Goal: Task Accomplishment & Management: Manage account settings

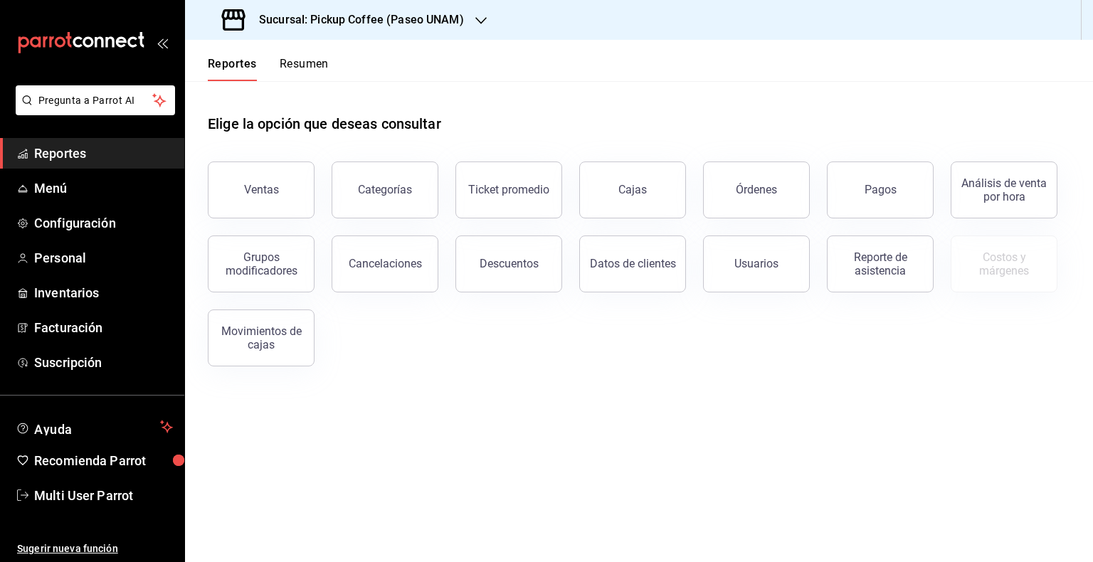
click at [252, 60] on button "Reportes" at bounding box center [232, 69] width 49 height 24
click at [94, 196] on span "Menú" at bounding box center [103, 188] width 139 height 19
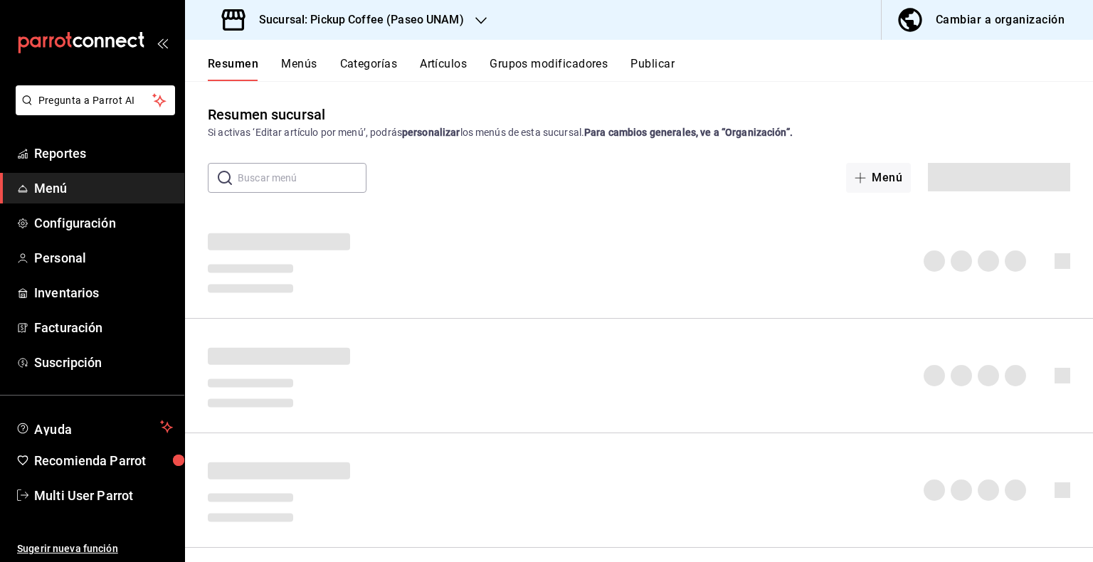
click at [322, 181] on input "text" at bounding box center [302, 178] width 129 height 28
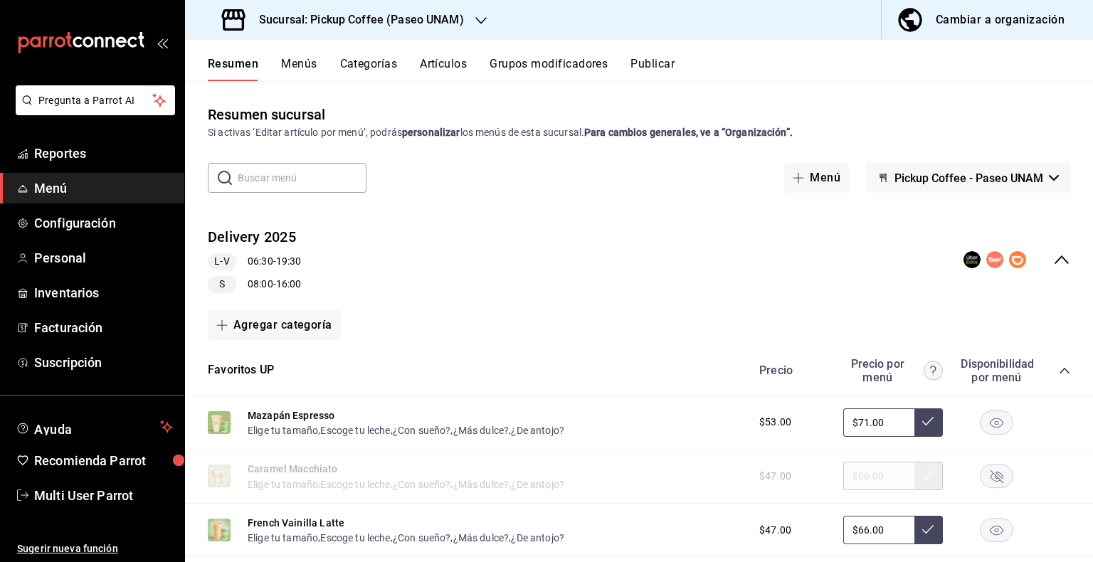
type input "t"
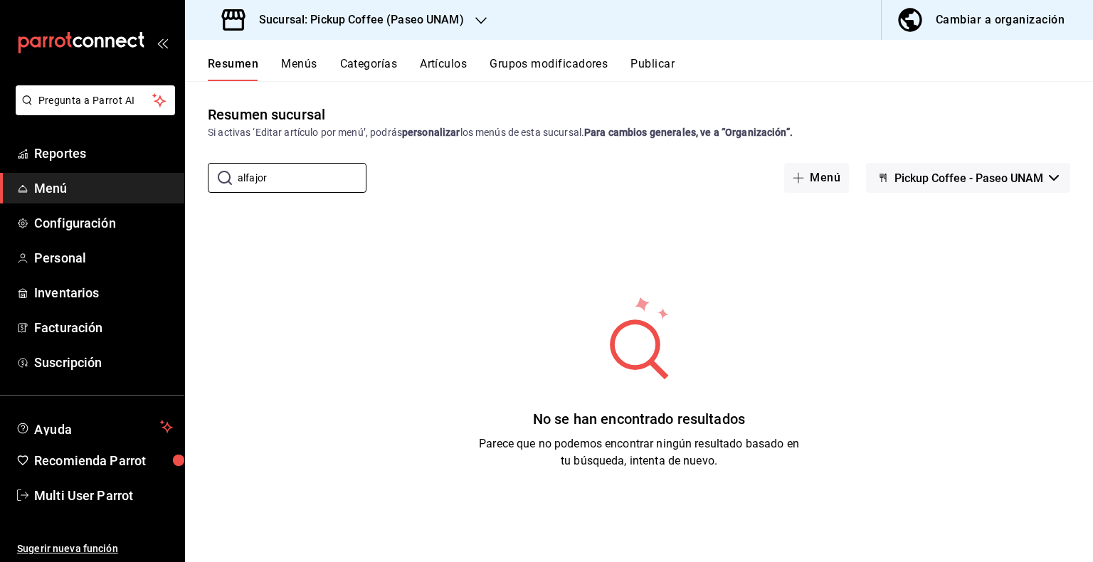
type input "alfajor"
click at [428, 16] on h3 "Sucursal: Pickup Coffee (Paseo UNAM)" at bounding box center [356, 19] width 216 height 17
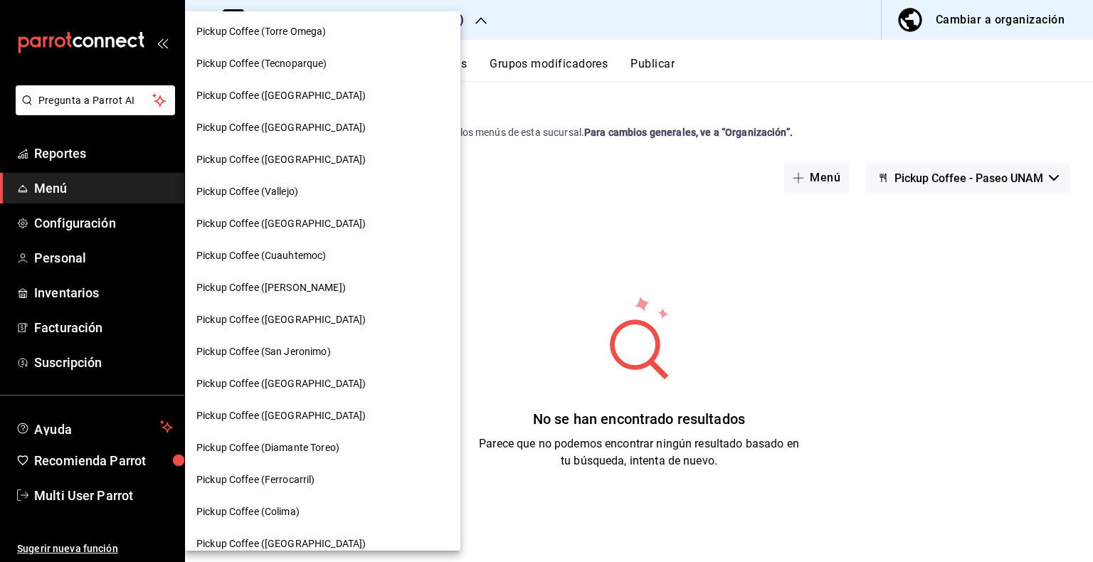
scroll to position [354, 0]
click at [310, 291] on span "Pickup Coffee ([PERSON_NAME])" at bounding box center [270, 287] width 149 height 15
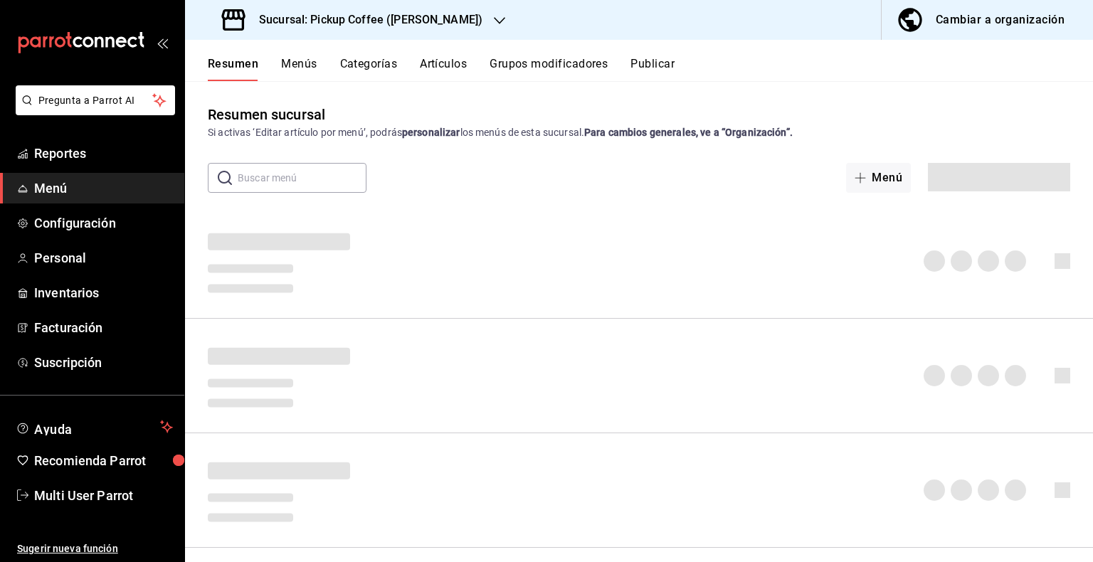
click at [307, 171] on input "text" at bounding box center [302, 178] width 129 height 28
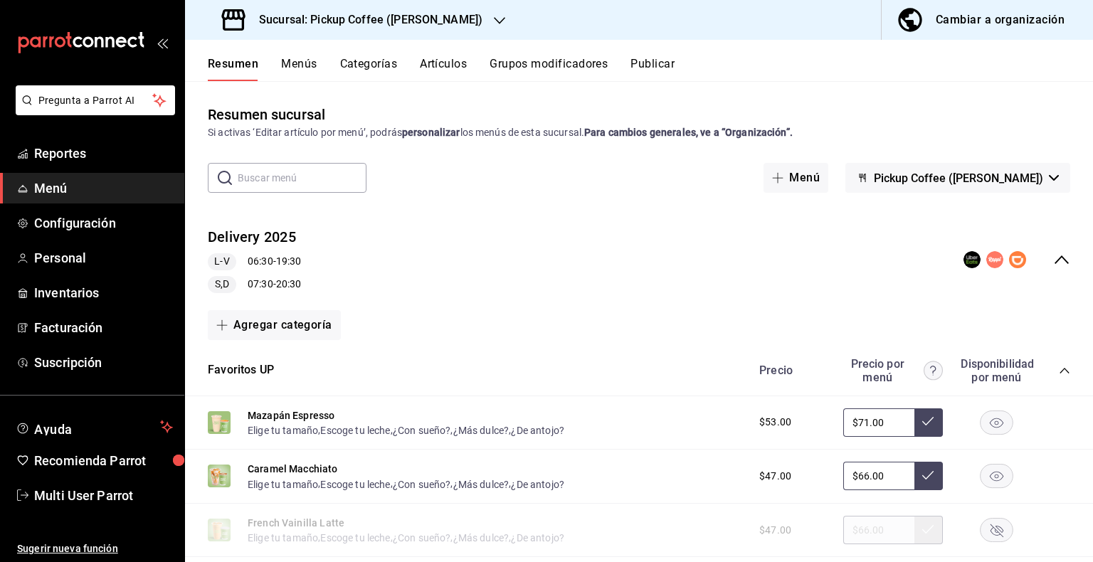
click at [299, 173] on input "text" at bounding box center [302, 178] width 129 height 28
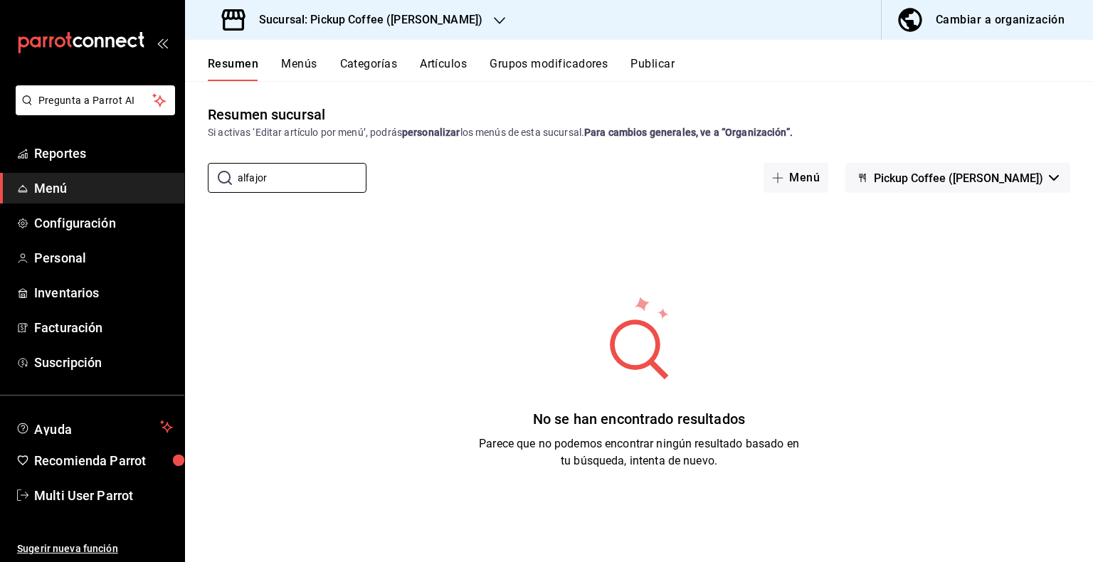
type input "alfajor"
click at [442, 189] on div "​ alfajor ​ Menú Pickup Coffee ([PERSON_NAME])" at bounding box center [639, 178] width 908 height 30
click at [287, 164] on input "alfajor" at bounding box center [302, 178] width 129 height 28
click at [464, 17] on h3 "Sucursal: Pickup Coffee ([PERSON_NAME])" at bounding box center [365, 19] width 235 height 17
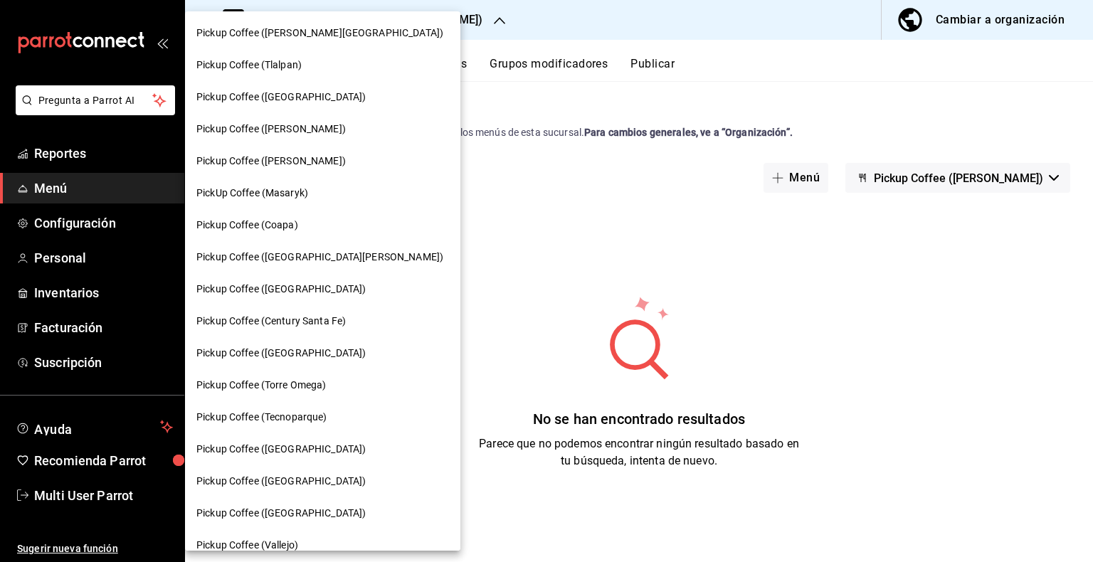
click at [302, 154] on span "Pickup Coffee ([PERSON_NAME])" at bounding box center [270, 161] width 149 height 15
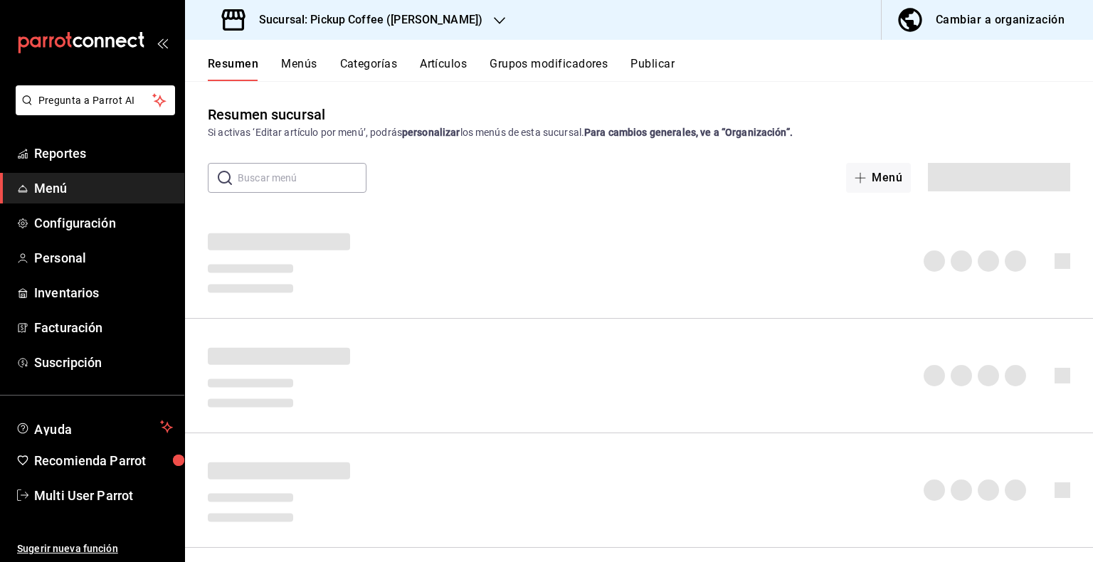
click at [268, 174] on input "text" at bounding box center [302, 178] width 129 height 28
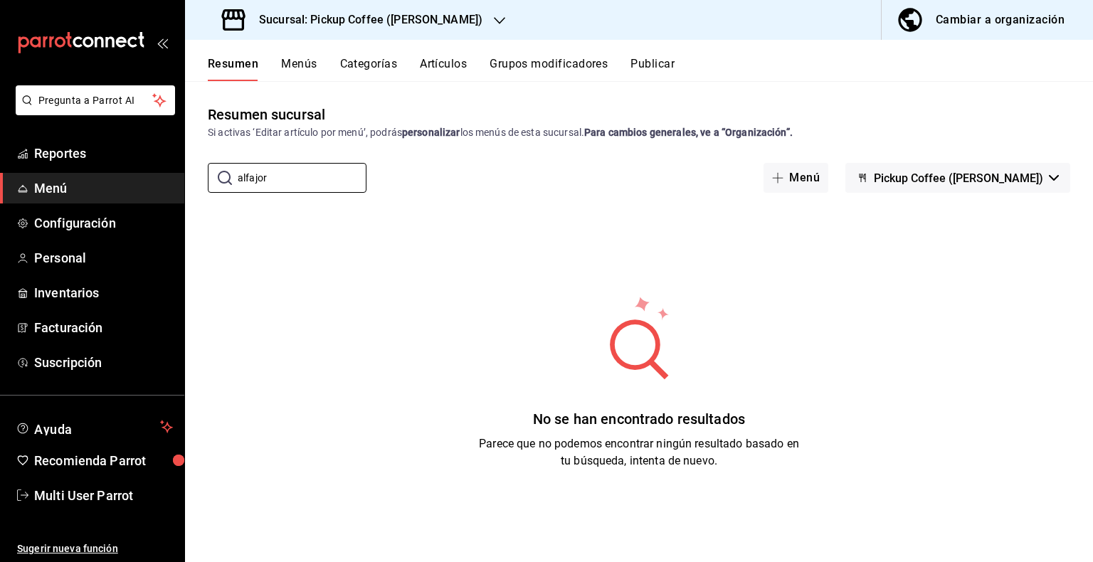
type input "alfajor"
click at [519, 216] on div "No se han encontrado resultados Parece que no podemos encontrar ningún resultad…" at bounding box center [639, 382] width 908 height 356
click at [297, 181] on input "alfajor" at bounding box center [302, 178] width 129 height 28
click at [454, 16] on div "Sucursal: Pickup Coffee ([PERSON_NAME])" at bounding box center [353, 20] width 314 height 40
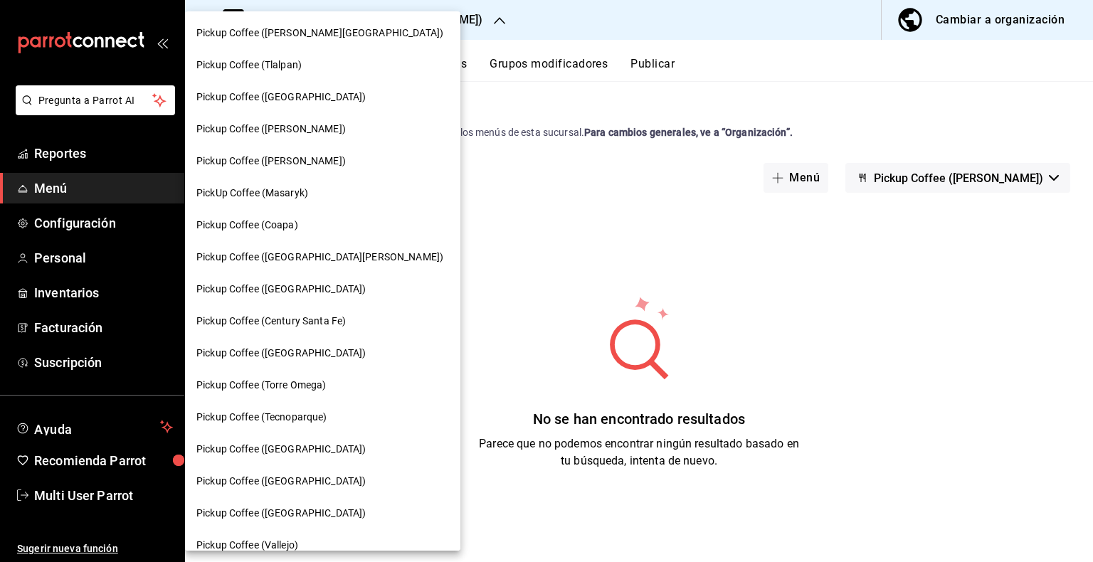
click at [316, 63] on div "Pickup Coffee (Tlalpan)" at bounding box center [322, 65] width 253 height 15
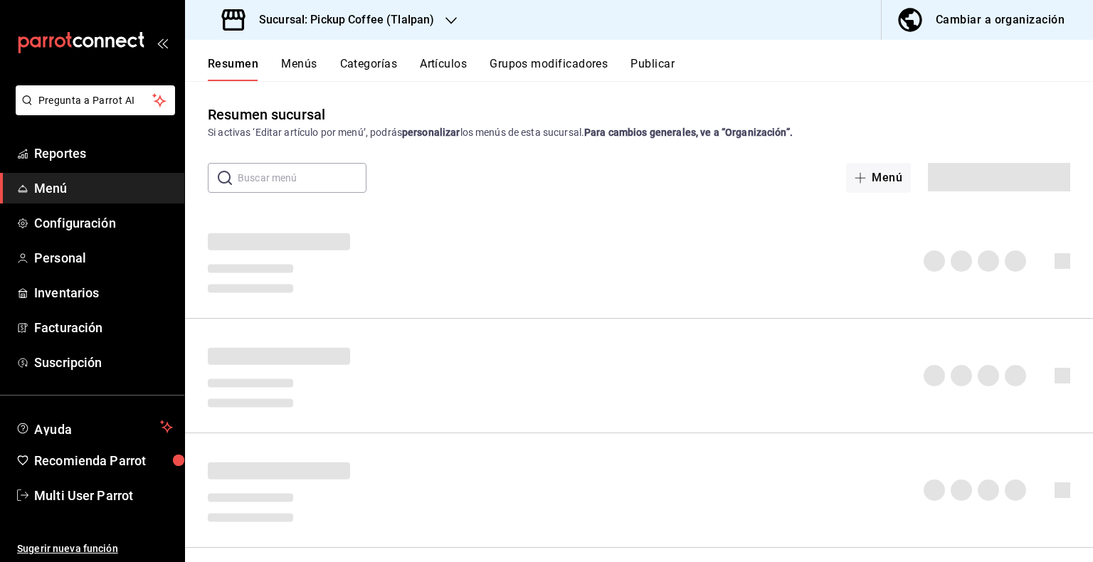
click at [302, 176] on input "text" at bounding box center [302, 178] width 129 height 28
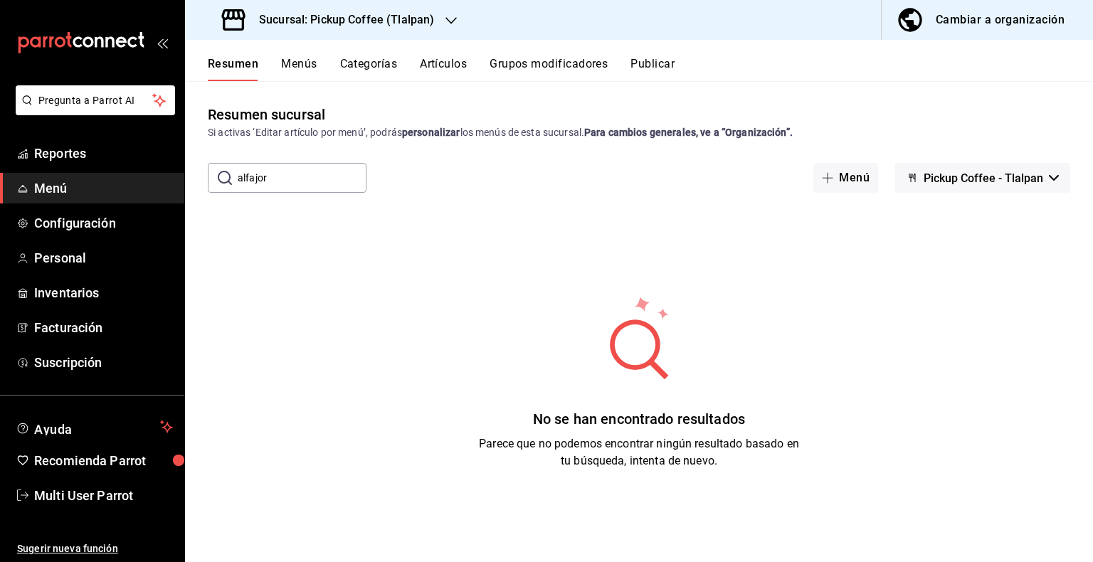
type input "alfajor"
click at [500, 201] on div "Resumen sucursal Si activas ‘Editar artículo por menú’, podrás personalizar los…" at bounding box center [639, 332] width 908 height 457
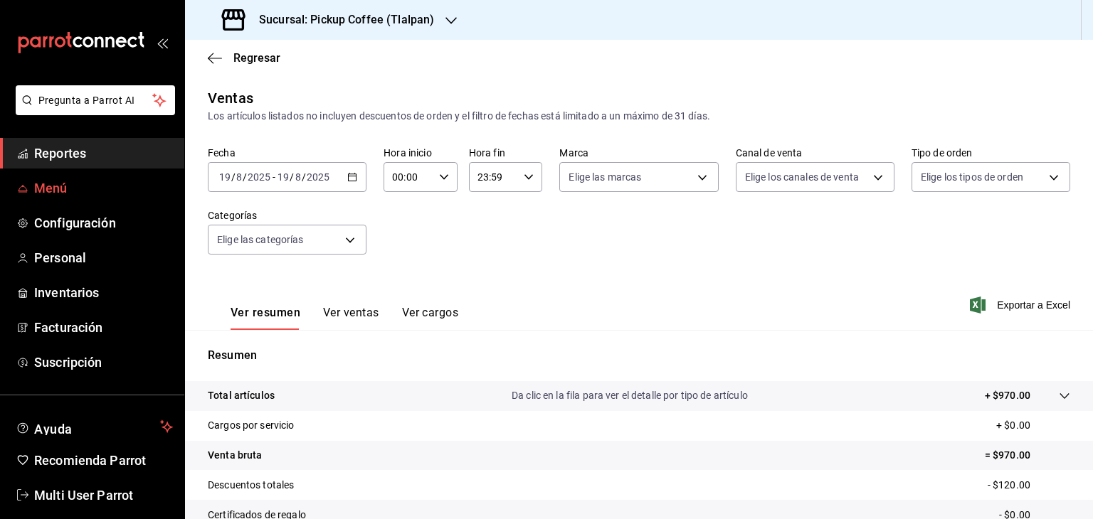
click at [122, 194] on span "Menú" at bounding box center [103, 188] width 139 height 19
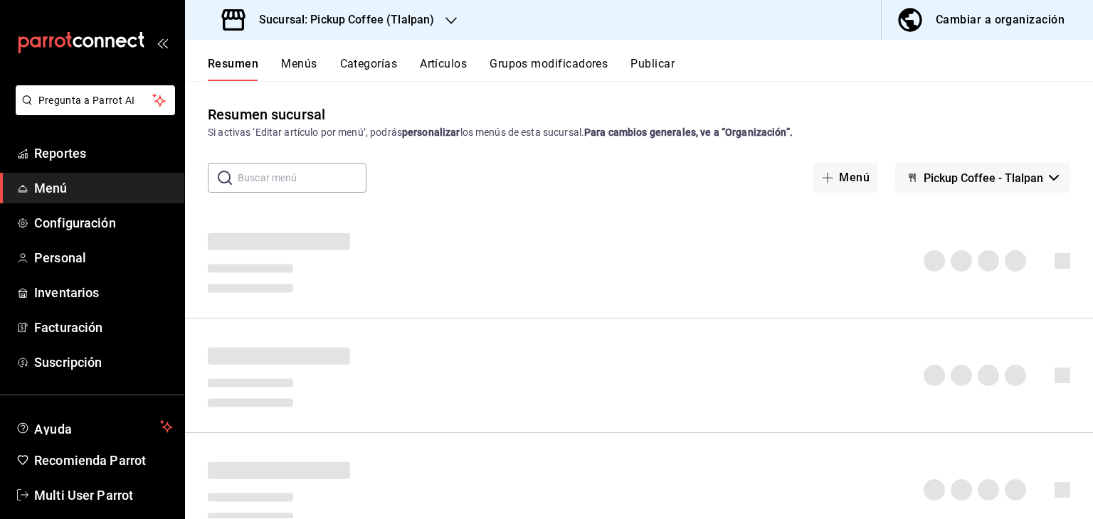
click at [445, 21] on icon "button" at bounding box center [450, 20] width 11 height 11
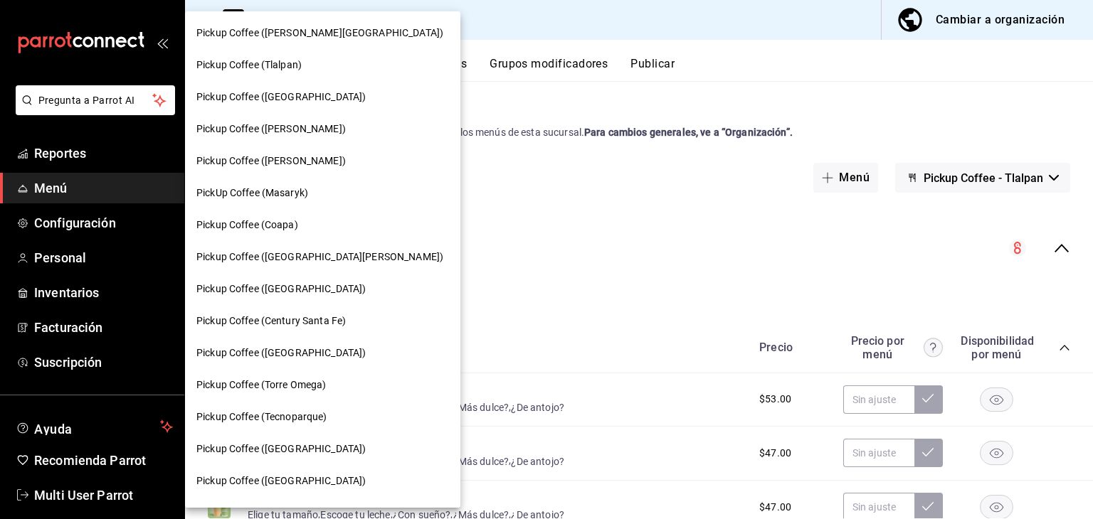
click at [322, 214] on div "Pickup Coffee (Coapa)" at bounding box center [322, 225] width 275 height 32
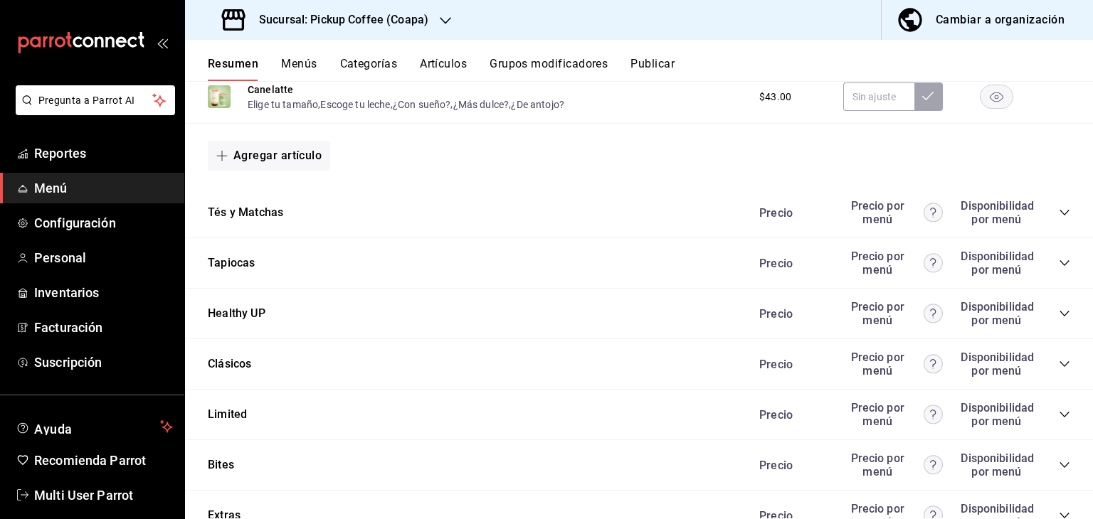
scroll to position [1064, 0]
click at [233, 322] on button "Healthy UP" at bounding box center [237, 313] width 58 height 16
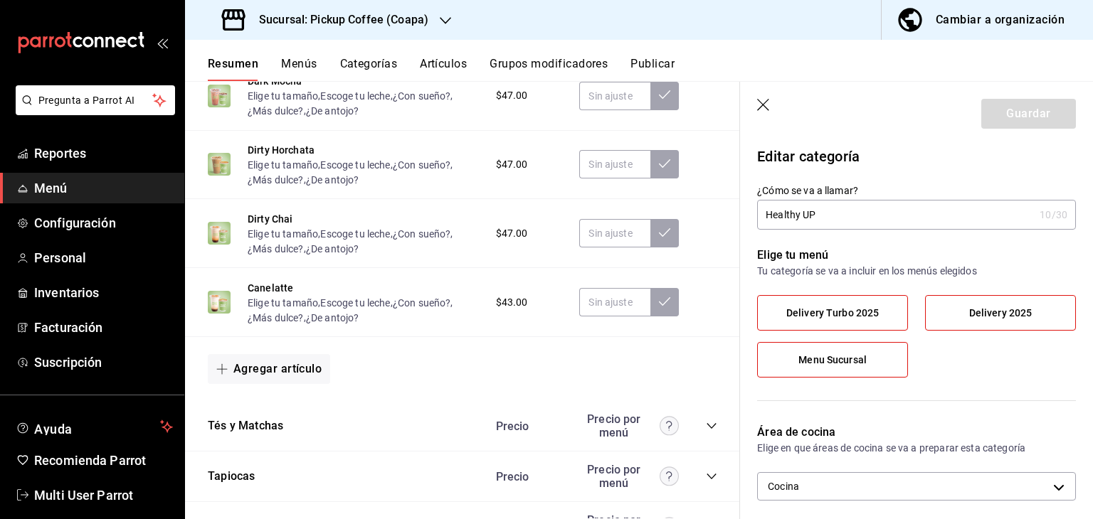
click at [766, 106] on icon "button" at bounding box center [764, 106] width 14 height 14
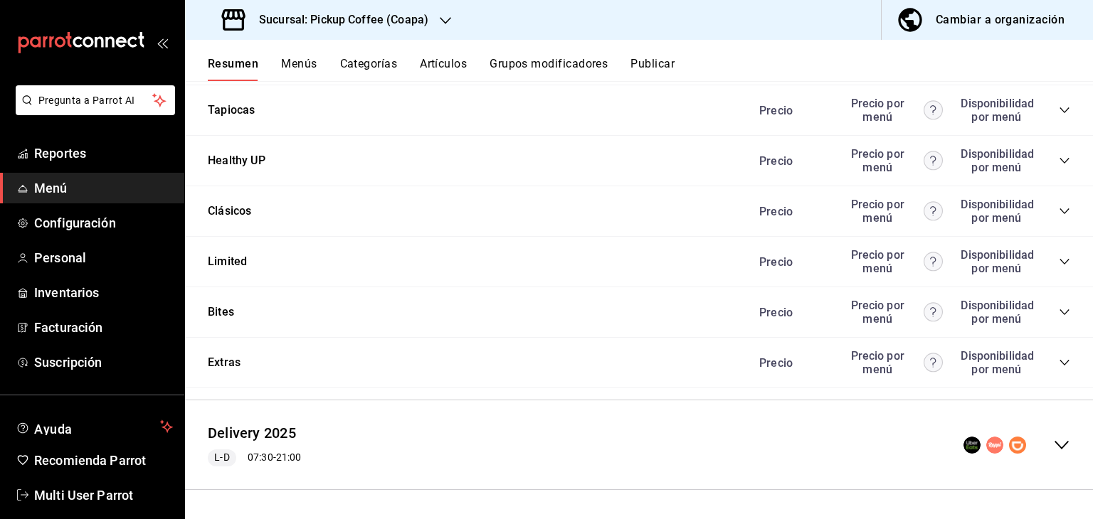
click at [1059, 359] on icon "collapse-category-row" at bounding box center [1064, 362] width 11 height 11
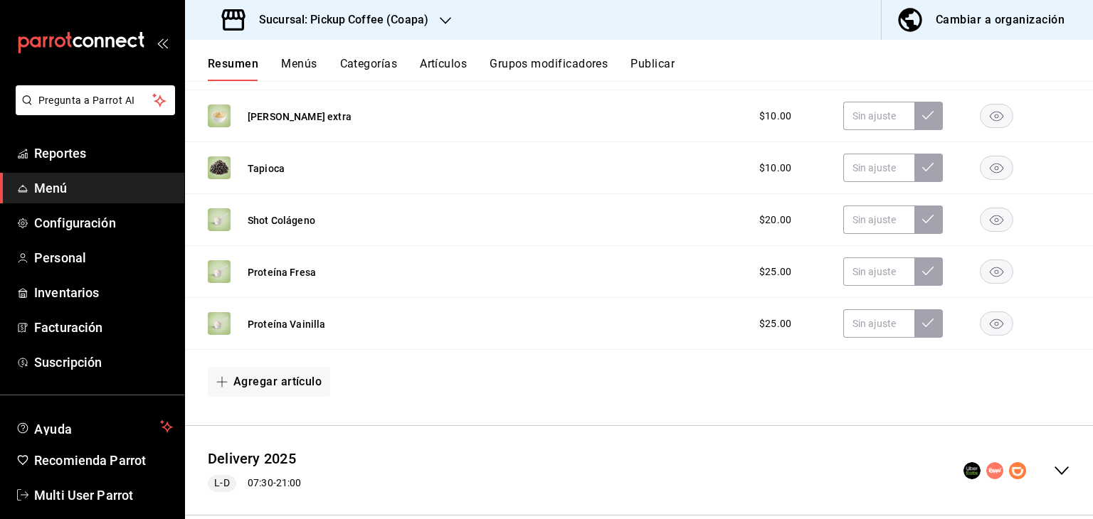
scroll to position [1930, 0]
click at [988, 269] on icon "button" at bounding box center [996, 272] width 33 height 24
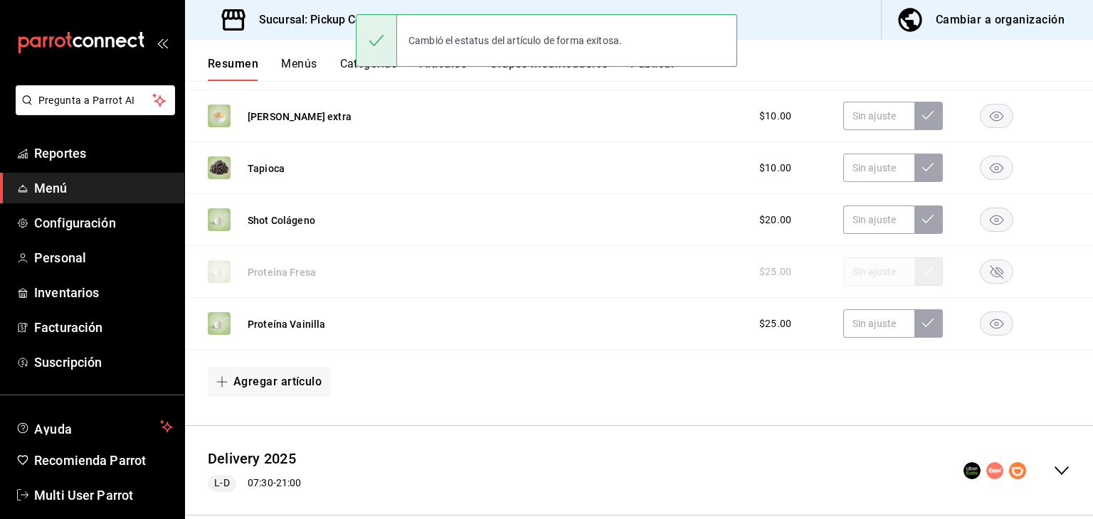
click at [980, 329] on rect "button" at bounding box center [996, 323] width 33 height 23
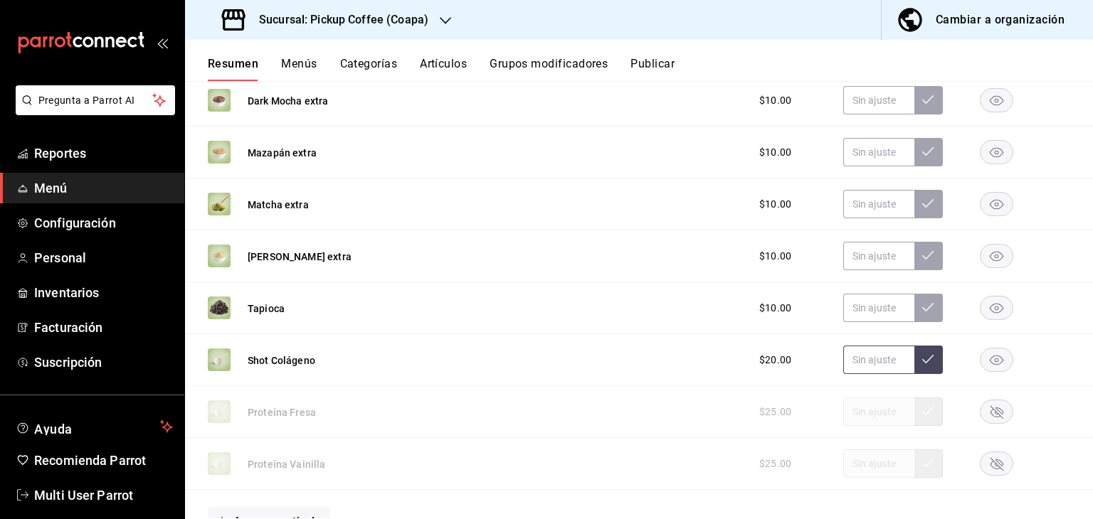
scroll to position [1789, 0]
click at [996, 360] on rect "button" at bounding box center [996, 360] width 33 height 23
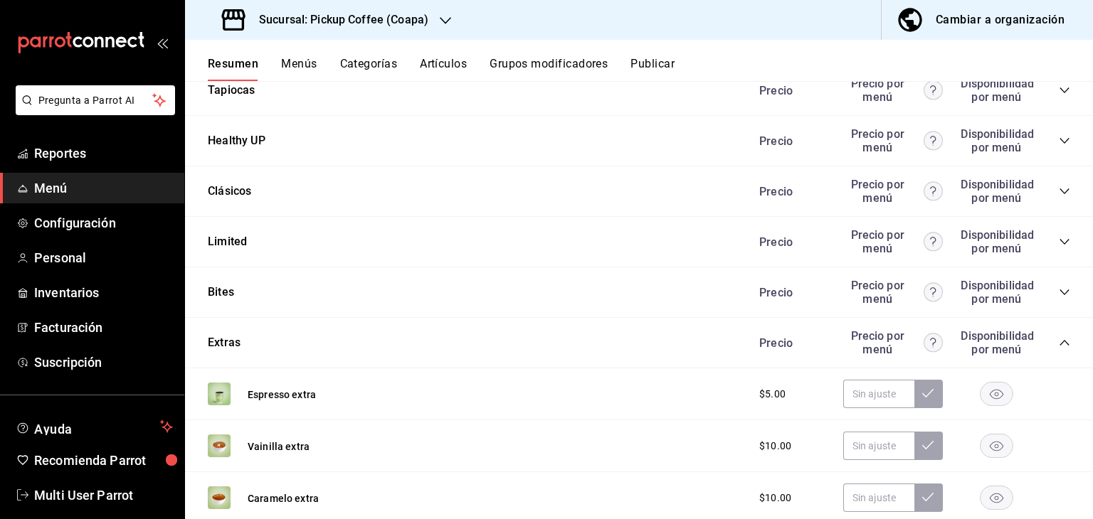
scroll to position [1235, 0]
click at [925, 457] on button at bounding box center [928, 447] width 28 height 28
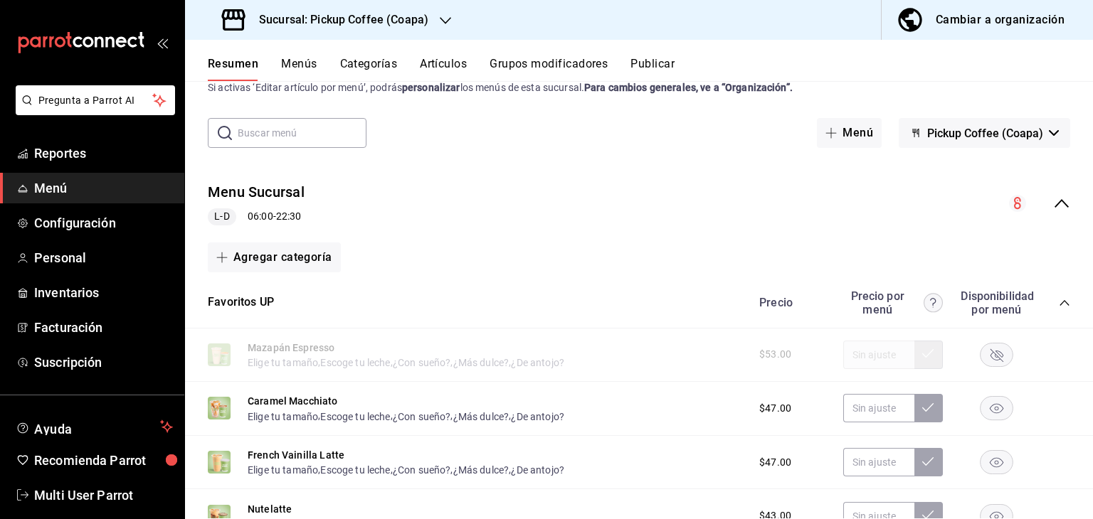
scroll to position [0, 0]
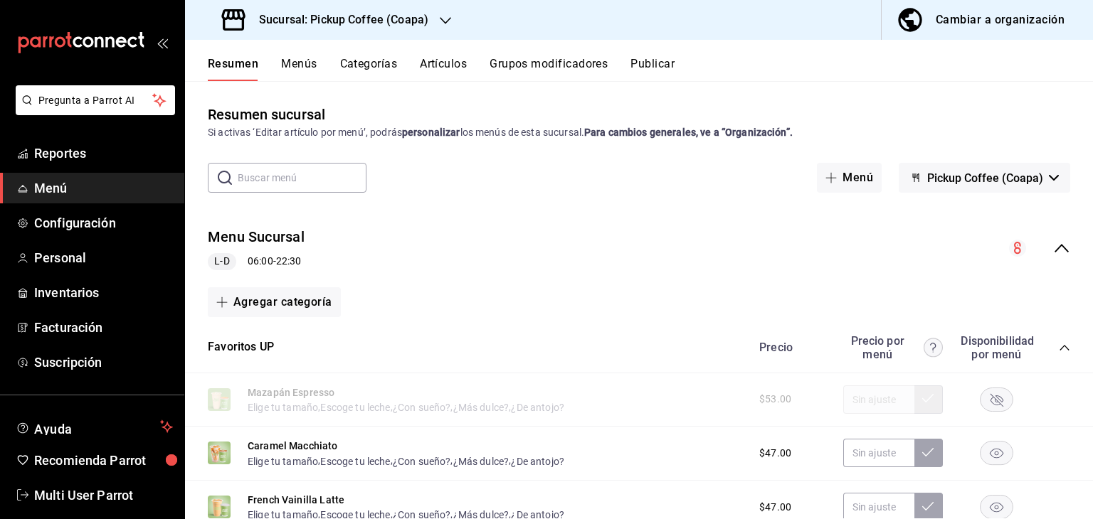
click at [980, 400] on rect "button" at bounding box center [996, 399] width 33 height 23
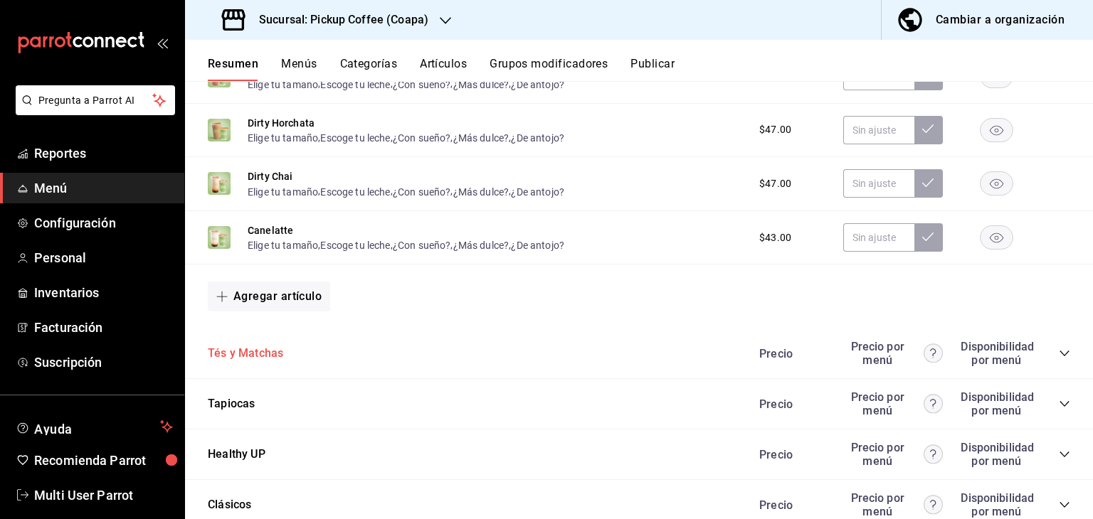
scroll to position [923, 0]
click at [236, 358] on button "Tés y Matchas" at bounding box center [245, 352] width 75 height 16
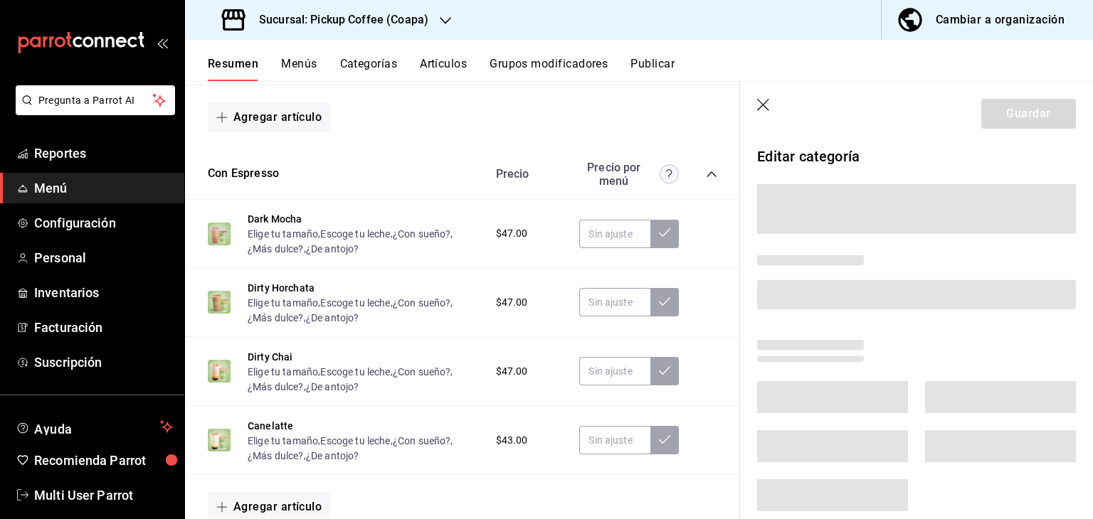
scroll to position [924, 0]
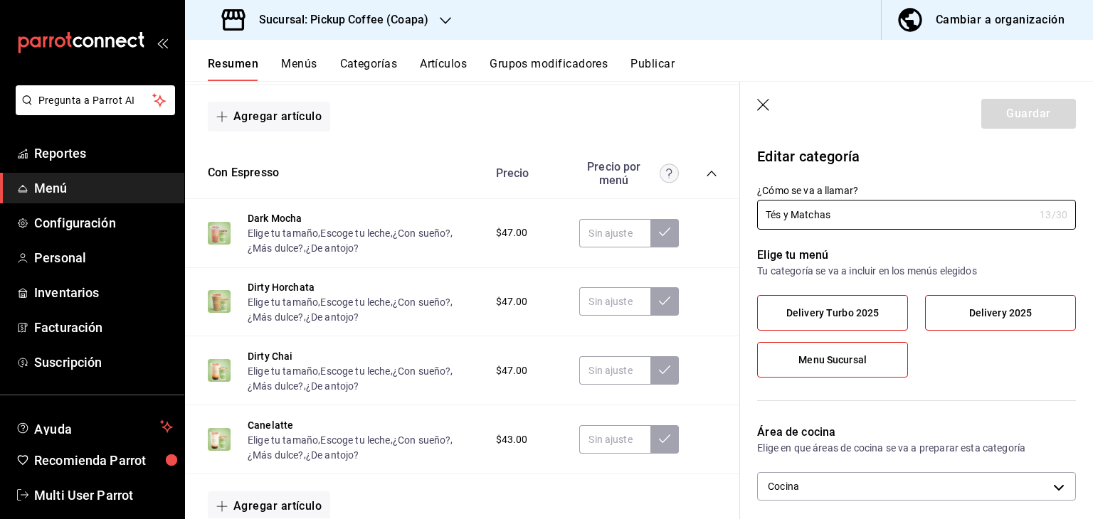
click at [764, 107] on icon "button" at bounding box center [764, 106] width 14 height 14
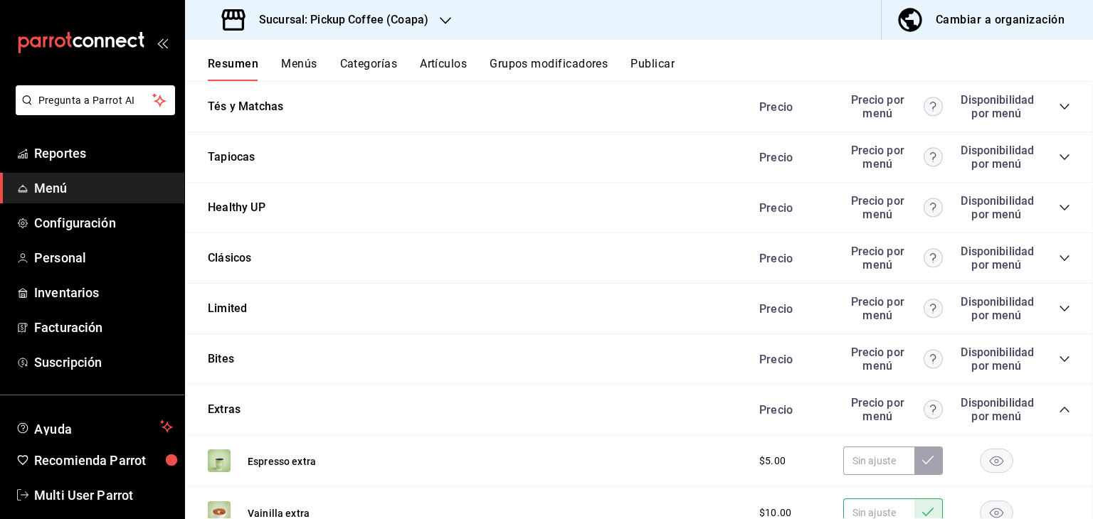
click at [761, 102] on div "Precio" at bounding box center [790, 107] width 91 height 14
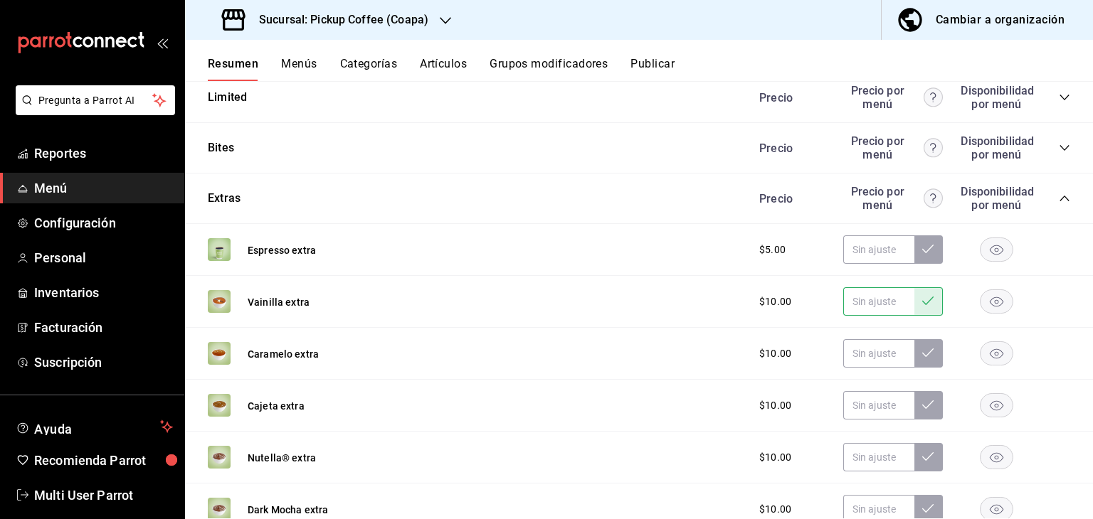
scroll to position [1382, 0]
click at [1059, 200] on icon "collapse-category-row" at bounding box center [1064, 196] width 11 height 11
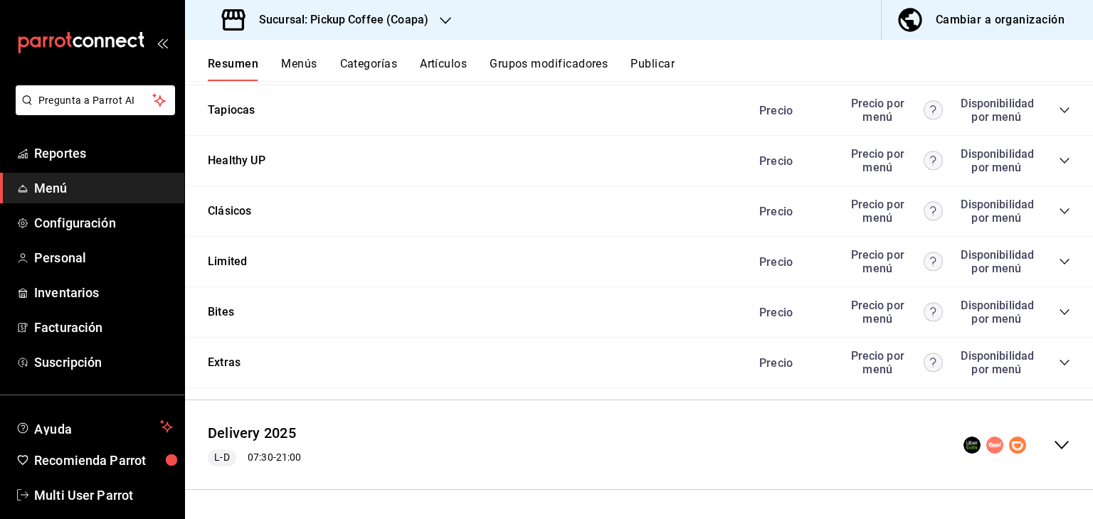
scroll to position [1219, 0]
click at [1059, 161] on icon "collapse-category-row" at bounding box center [1064, 160] width 11 height 11
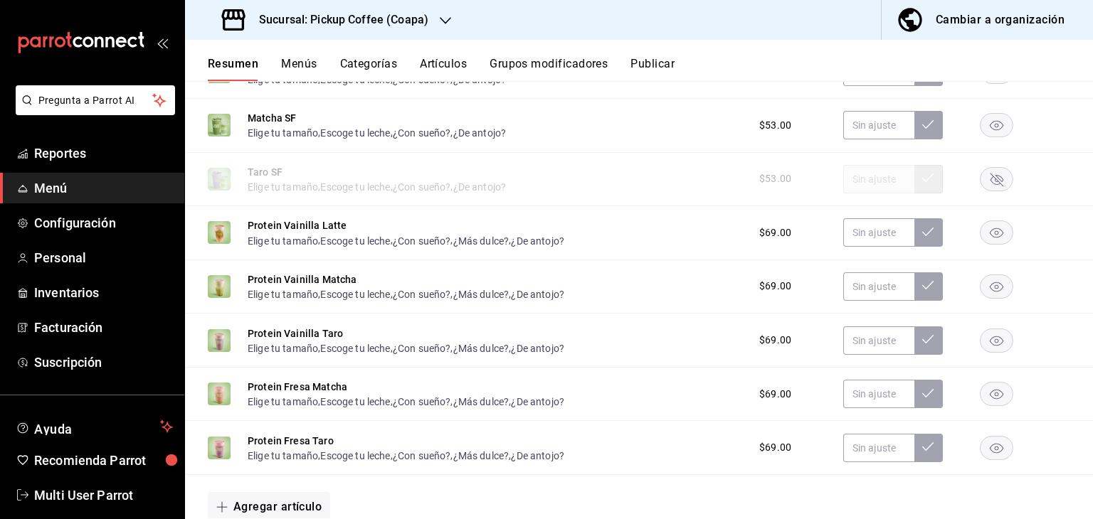
click at [981, 243] on rect "button" at bounding box center [996, 232] width 33 height 23
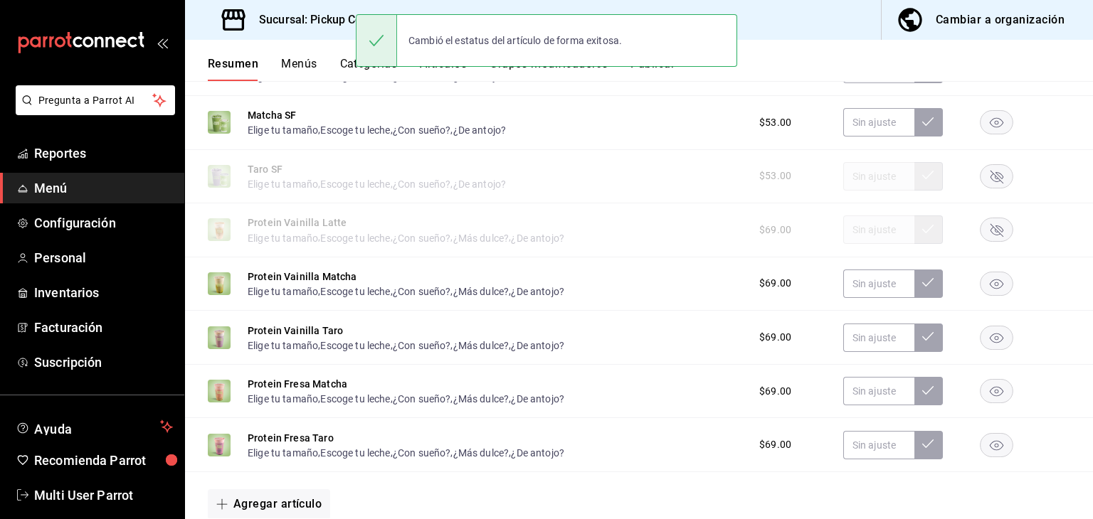
scroll to position [1360, 0]
click at [983, 288] on rect "button" at bounding box center [996, 283] width 33 height 23
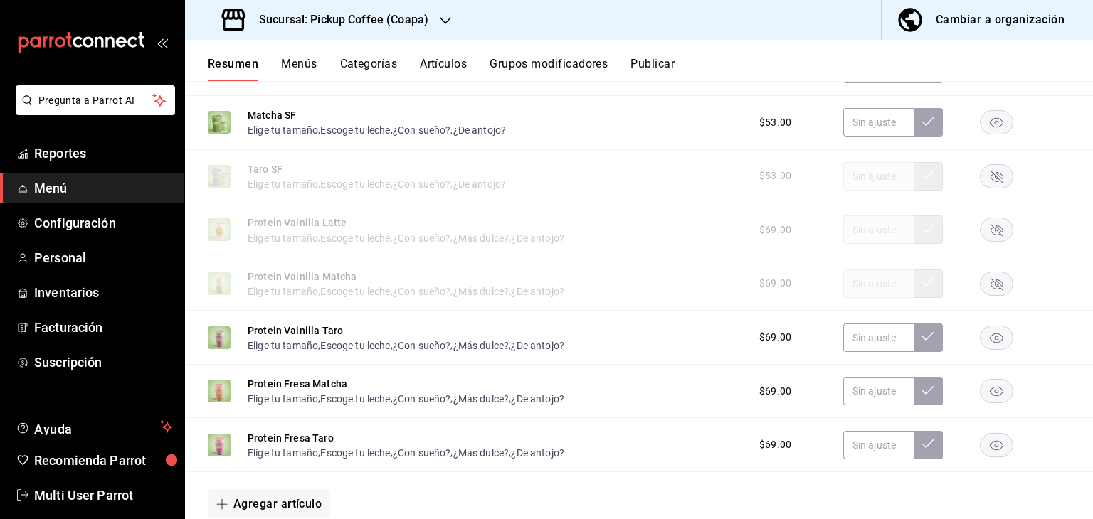
click at [986, 339] on rect "button" at bounding box center [996, 337] width 33 height 23
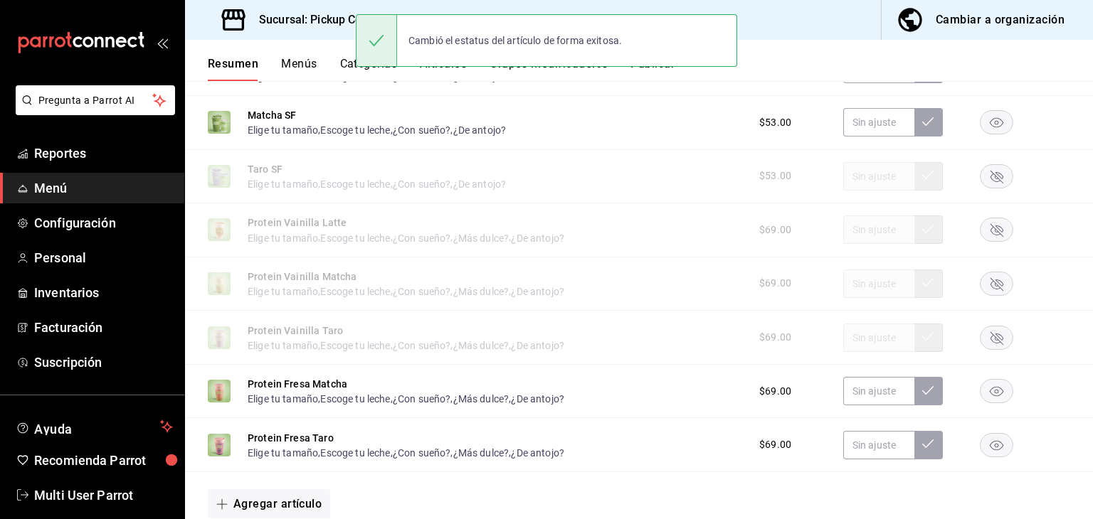
click at [985, 393] on rect "button" at bounding box center [996, 391] width 33 height 23
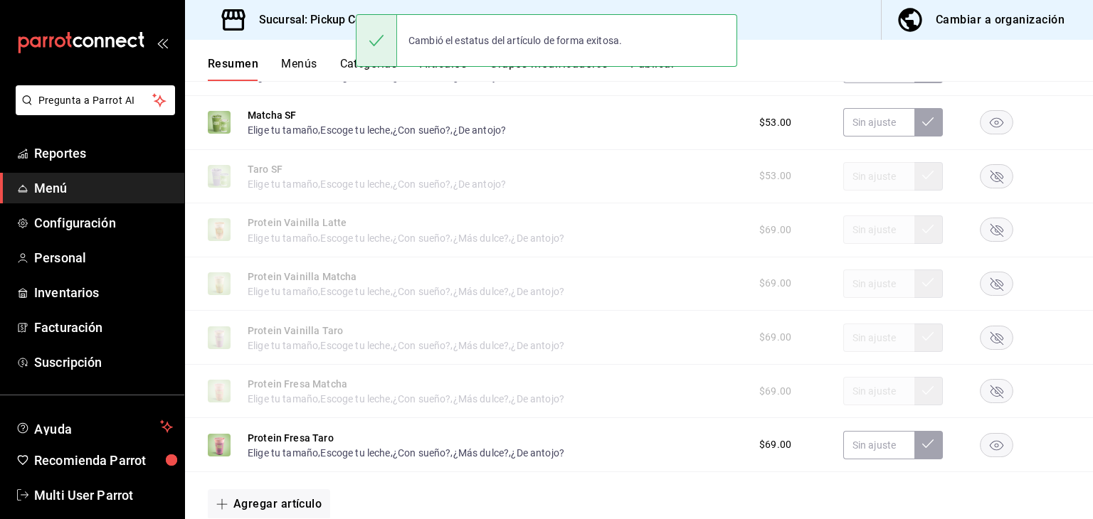
click at [988, 451] on rect "button" at bounding box center [996, 444] width 33 height 23
